Goal: Task Accomplishment & Management: Manage account settings

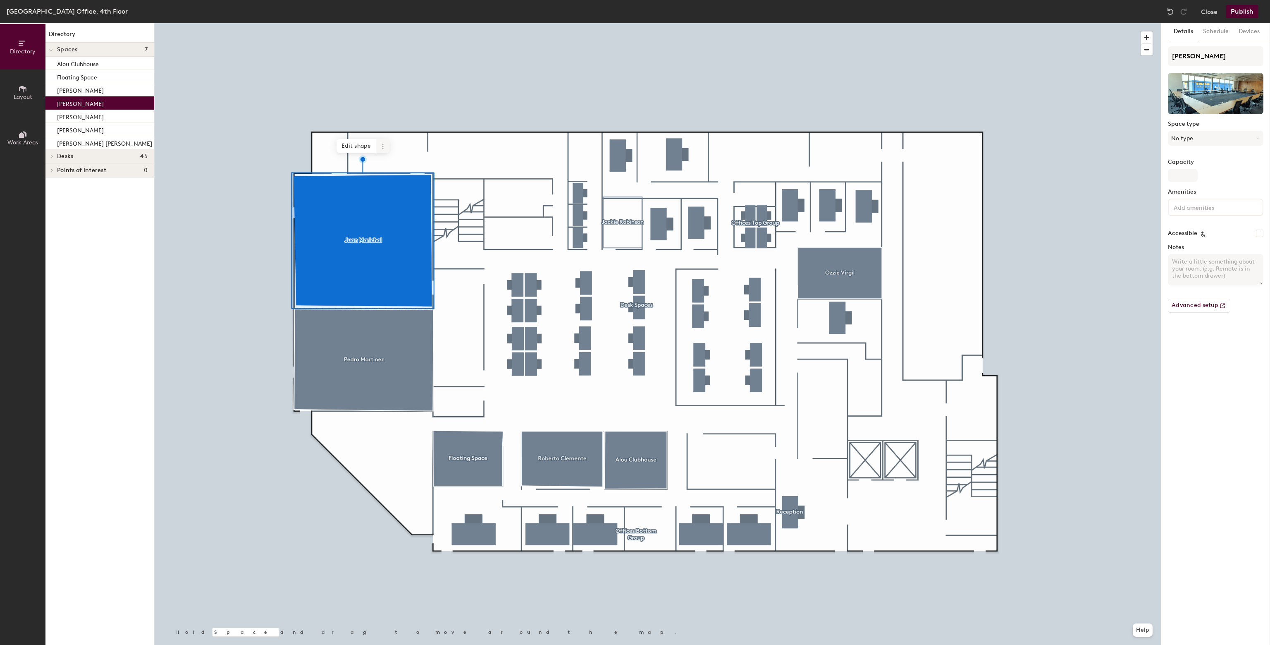
click at [384, 148] on icon at bounding box center [383, 146] width 7 height 7
click at [404, 190] on span "Delete" at bounding box center [413, 194] width 74 height 14
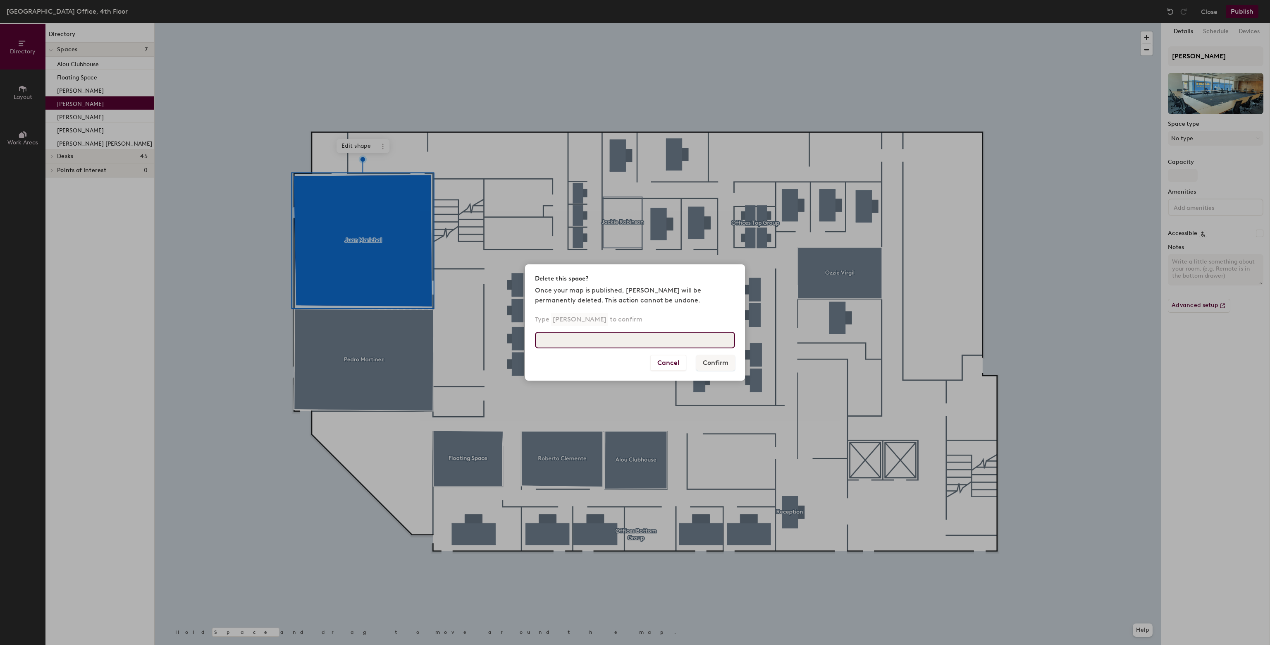
click at [620, 339] on input at bounding box center [635, 340] width 200 height 17
type input "Juan Marichal"
click at [721, 363] on button "Confirm" at bounding box center [715, 363] width 39 height 16
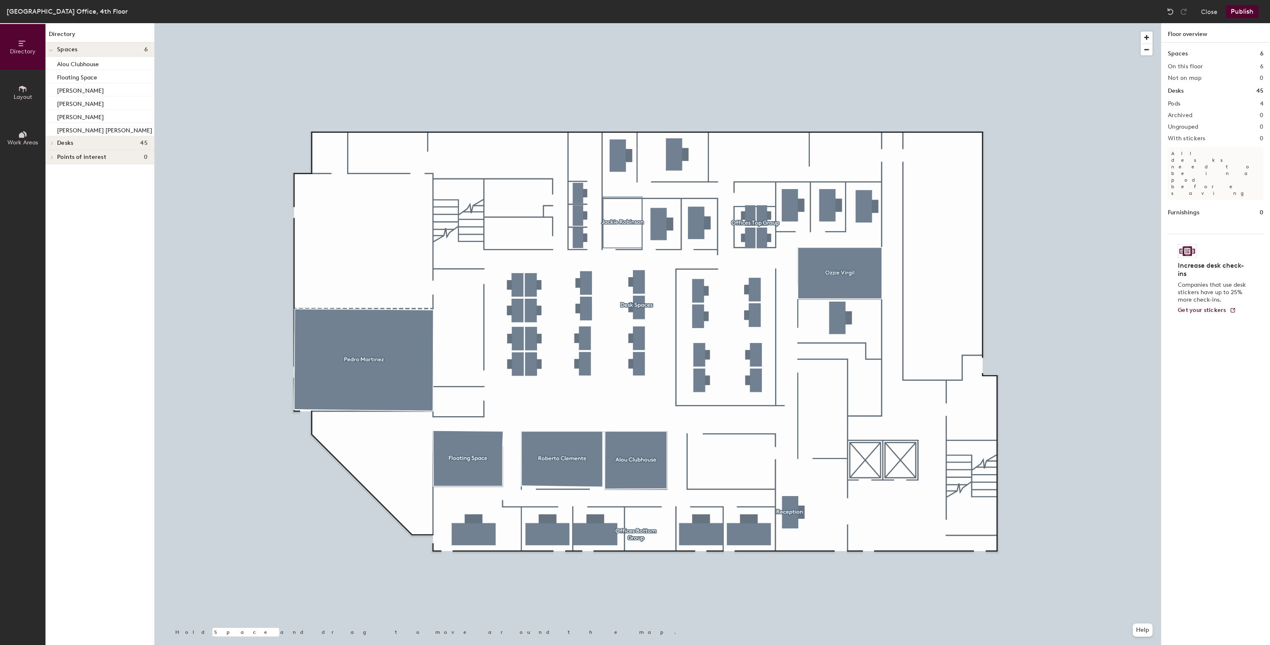
click at [1247, 12] on button "Publish" at bounding box center [1242, 11] width 33 height 13
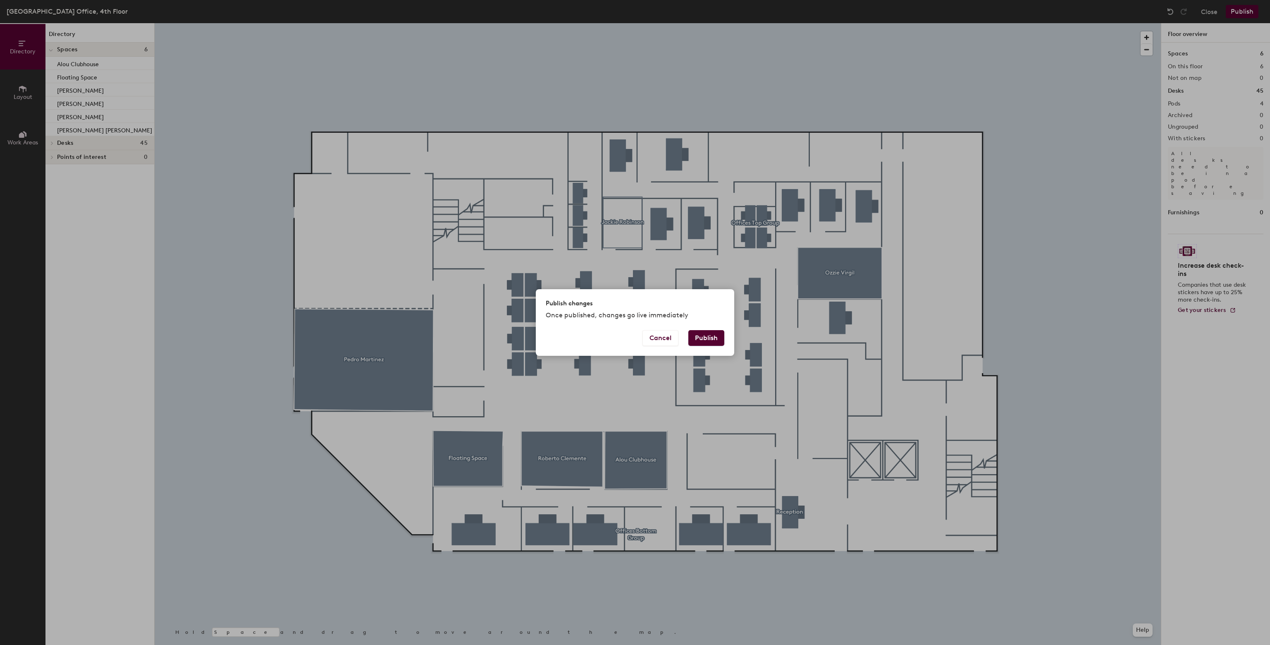
click at [700, 330] on button "Publish" at bounding box center [707, 338] width 36 height 16
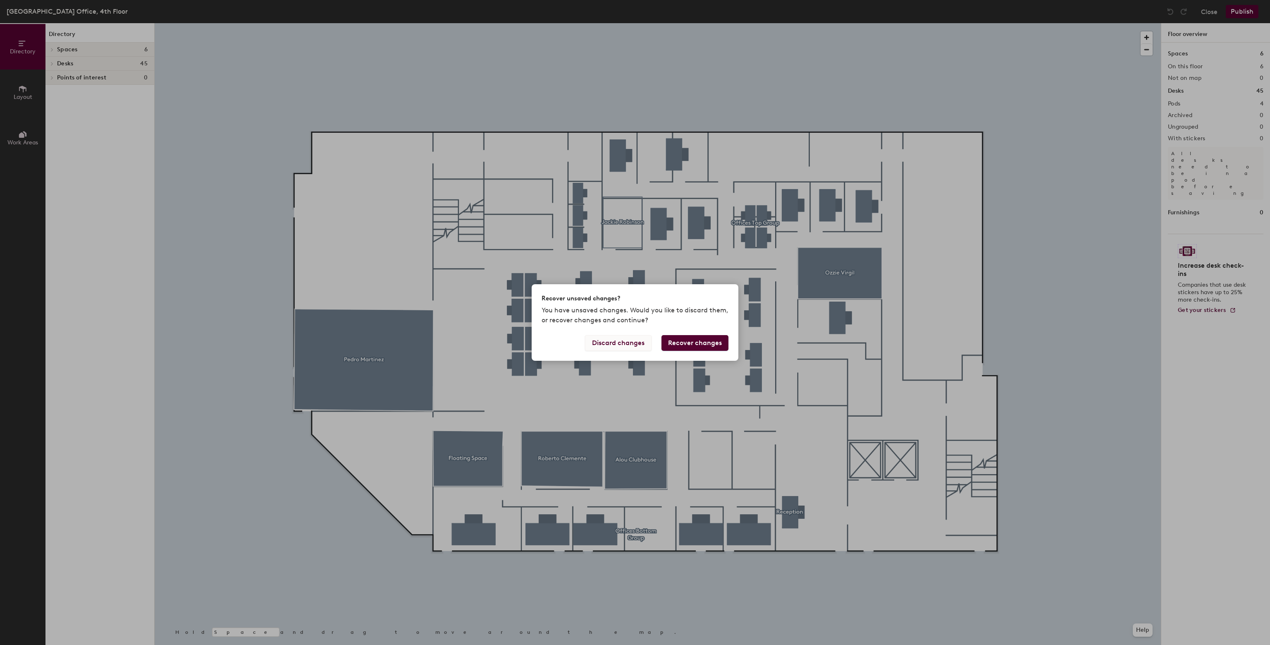
click at [630, 344] on button "Discard changes" at bounding box center [618, 343] width 67 height 16
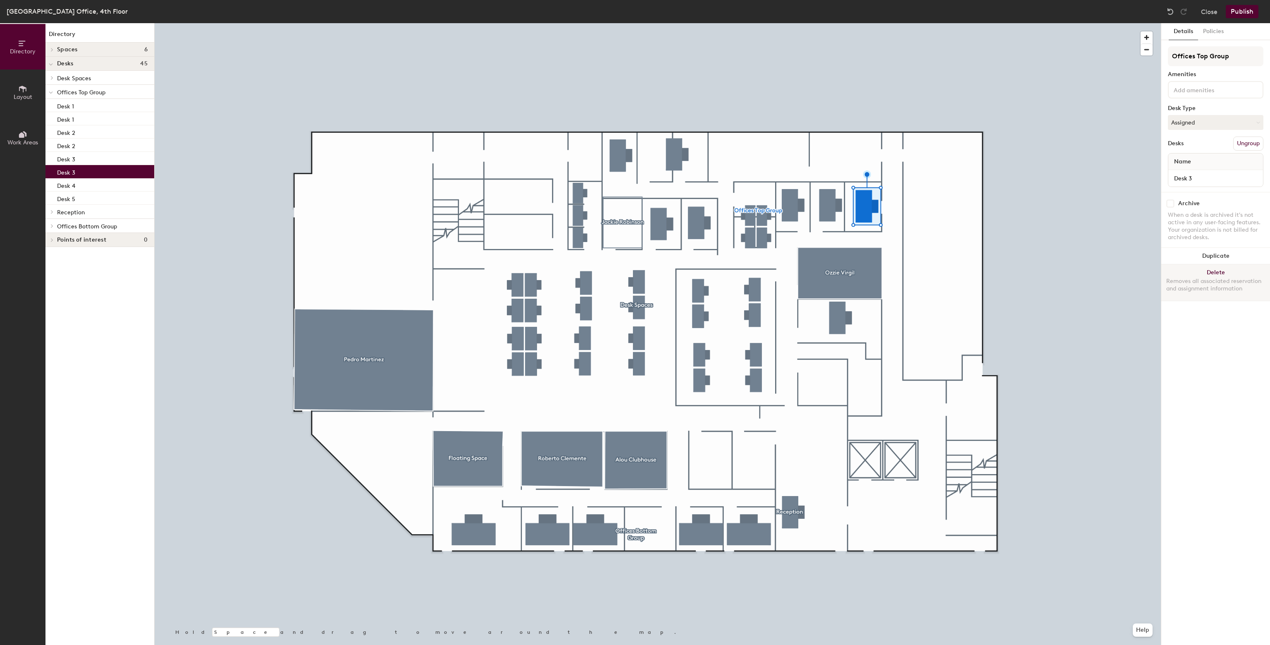
click at [1225, 270] on button "Delete Removes all associated reservation and assignment information" at bounding box center [1216, 282] width 109 height 36
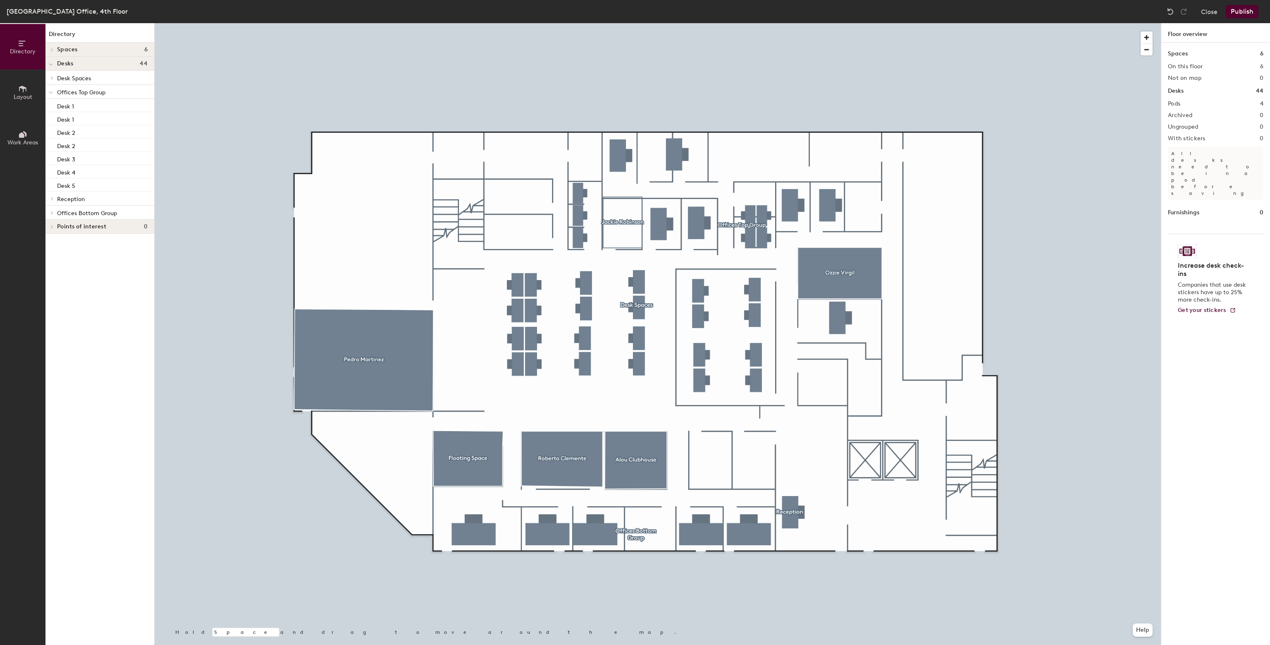
click at [1243, 9] on button "Publish" at bounding box center [1242, 11] width 33 height 13
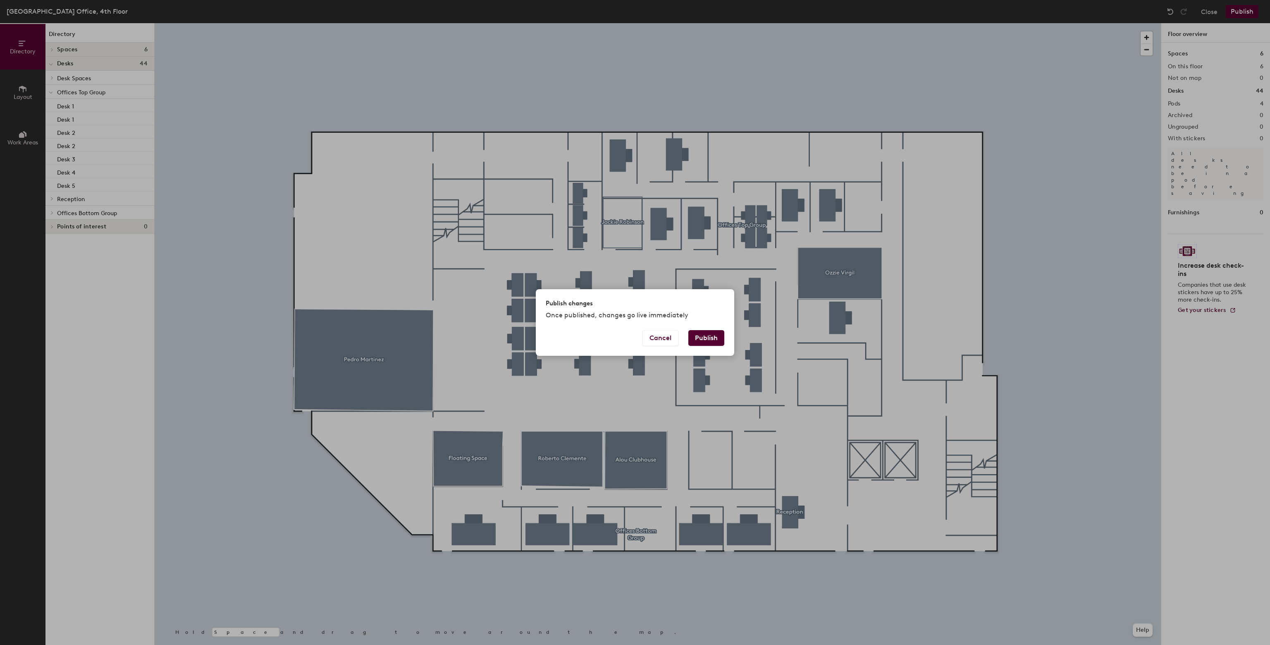
click at [718, 340] on button "Publish" at bounding box center [707, 338] width 36 height 16
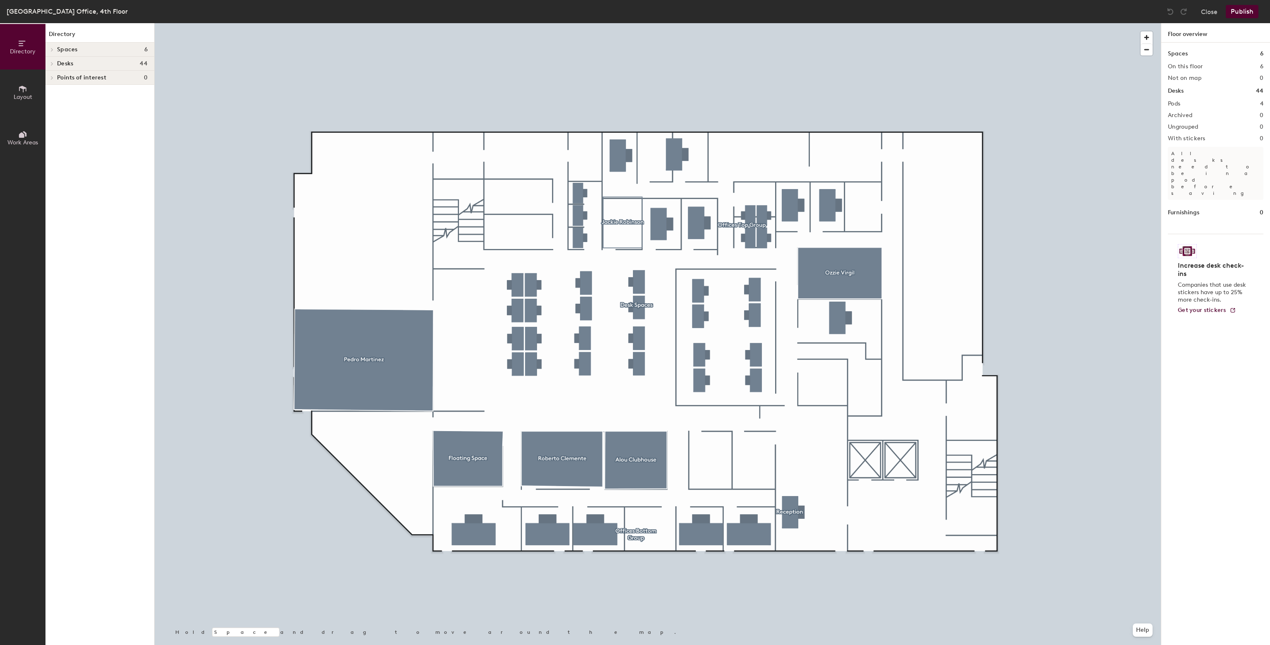
click at [1259, 12] on div "Publish" at bounding box center [1245, 11] width 38 height 13
click at [1249, 10] on button "Publish" at bounding box center [1242, 11] width 33 height 13
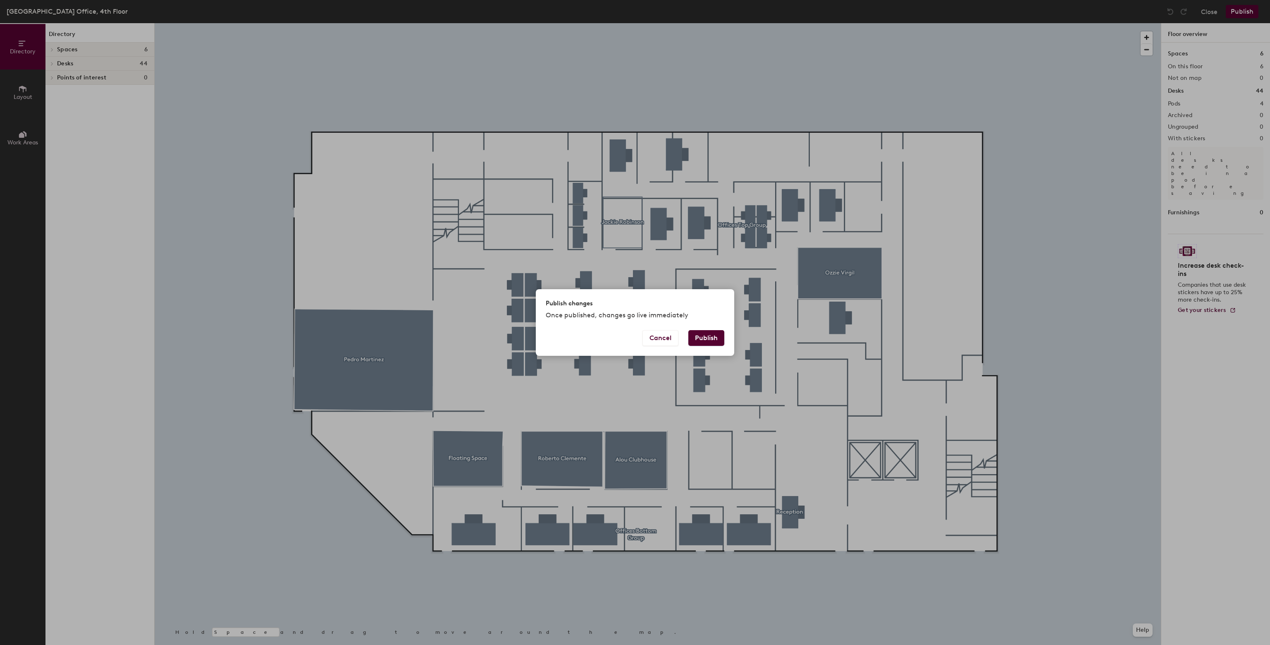
click at [705, 334] on button "Publish" at bounding box center [707, 338] width 36 height 16
